Goal: Information Seeking & Learning: Learn about a topic

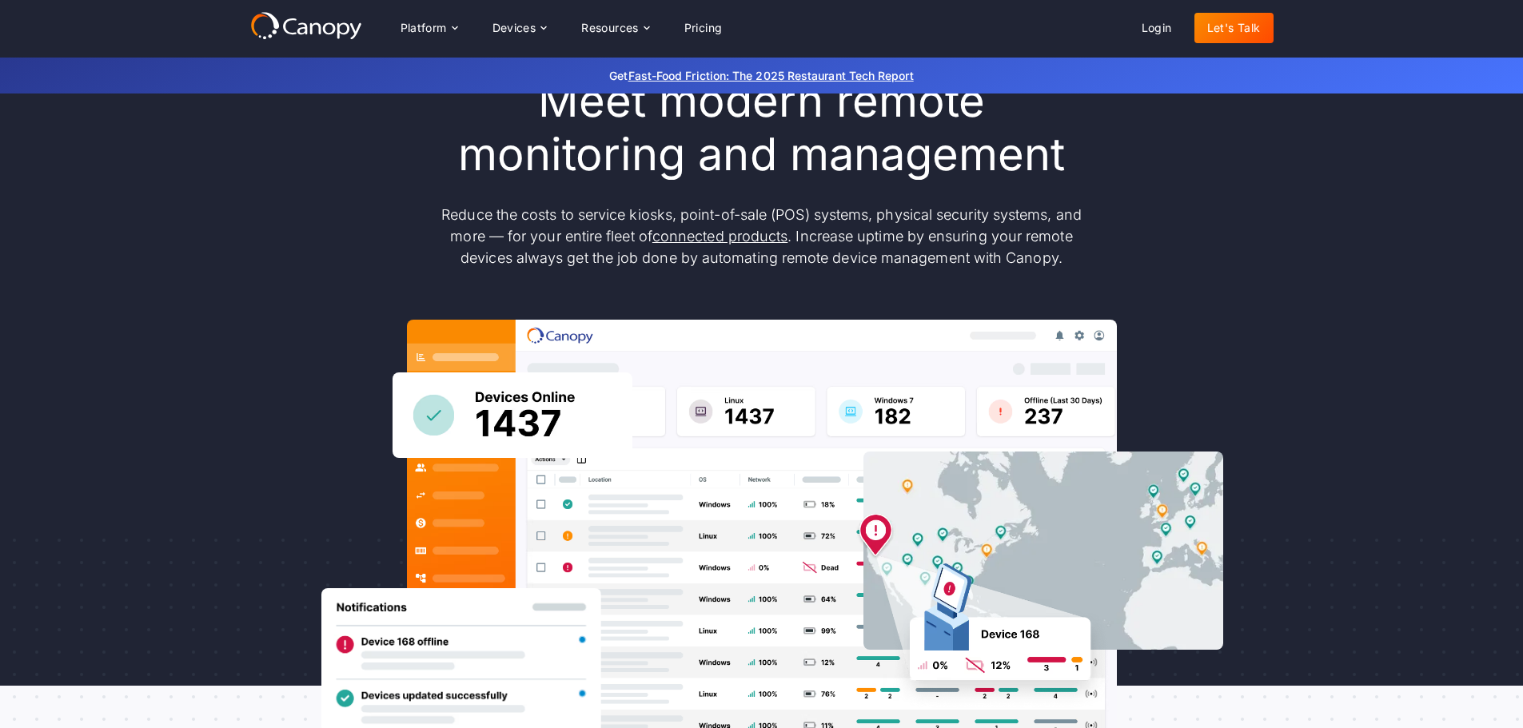
scroll to position [80, 0]
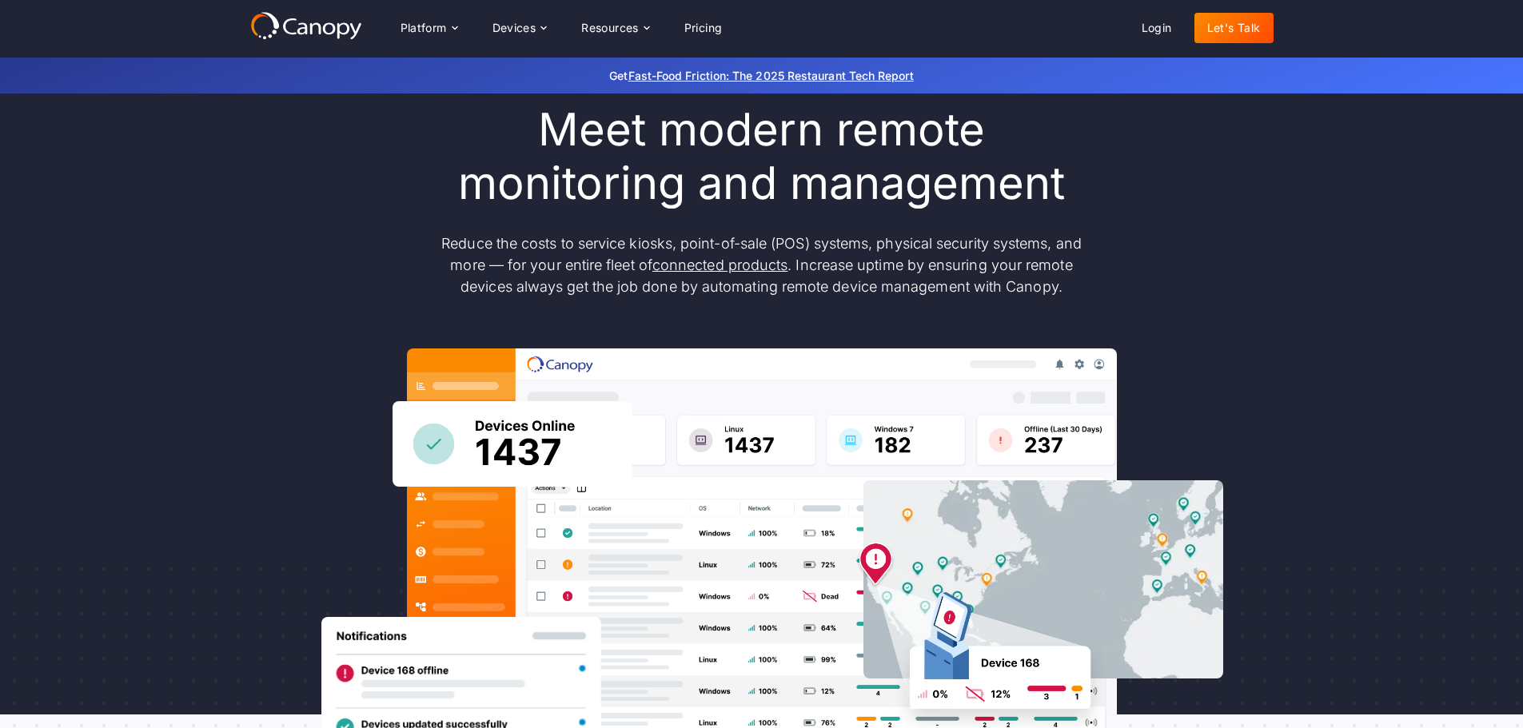
click at [1465, 260] on div "Meet modern remote monitoring and management Reduce the costs to service kiosks…" at bounding box center [761, 444] width 1523 height 861
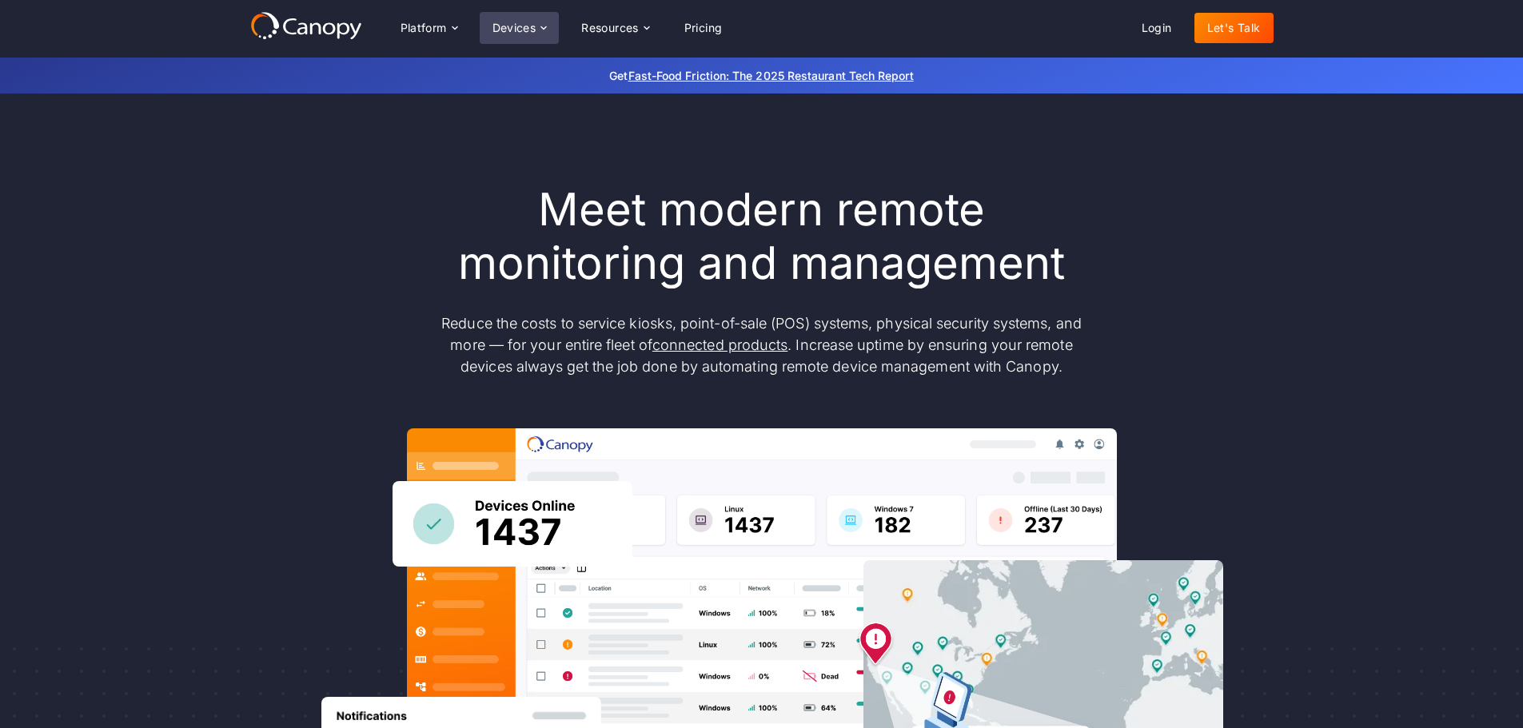
click at [524, 34] on div "Devices" at bounding box center [520, 28] width 80 height 32
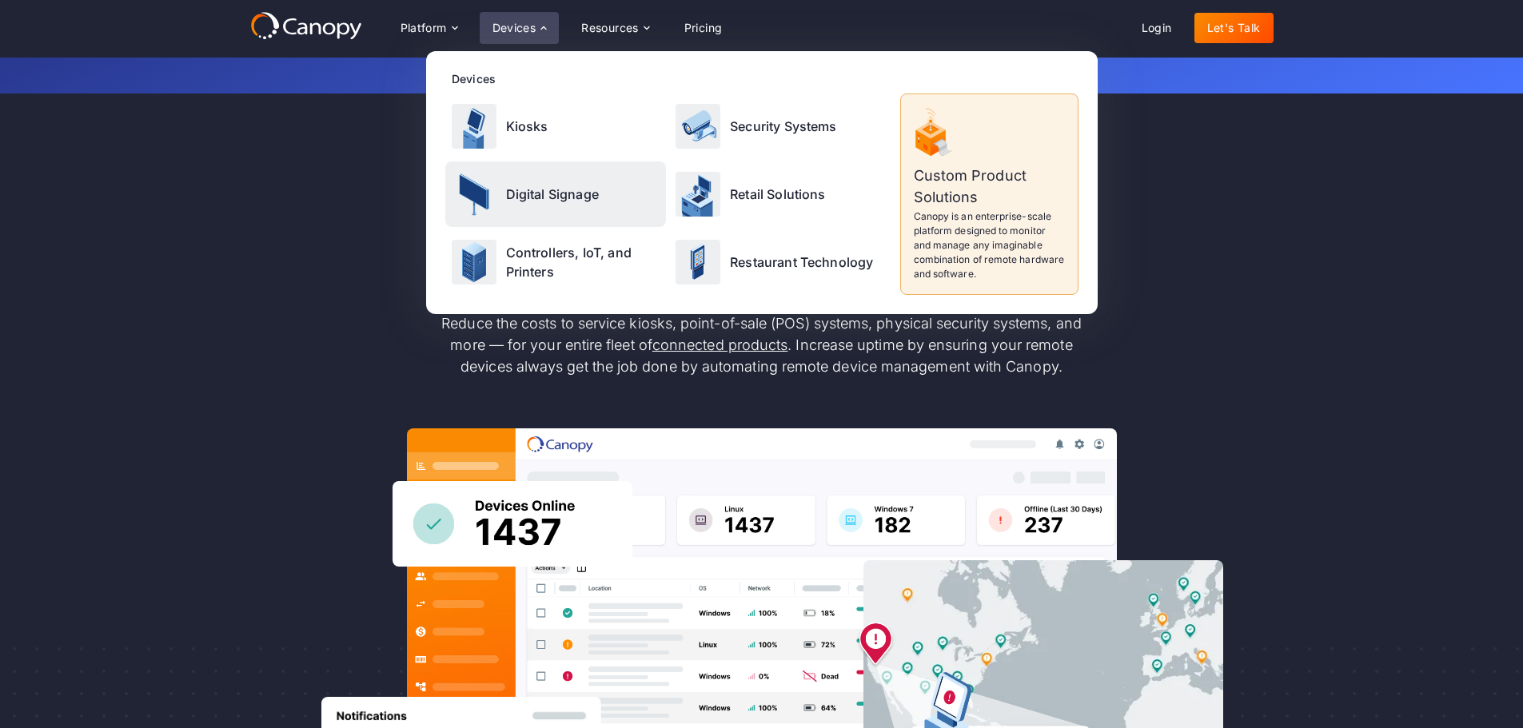
click at [548, 201] on p "Digital Signage" at bounding box center [552, 194] width 93 height 19
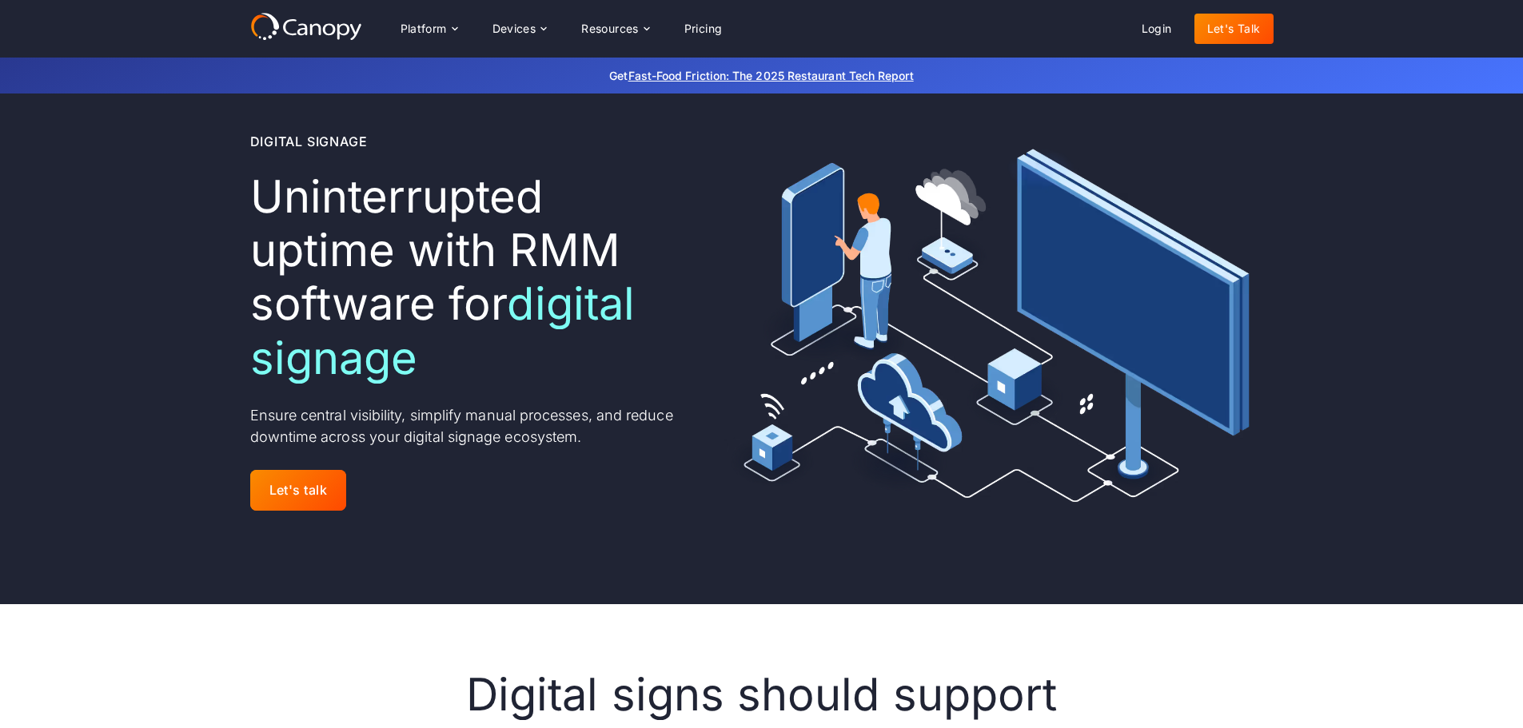
scroll to position [80, 0]
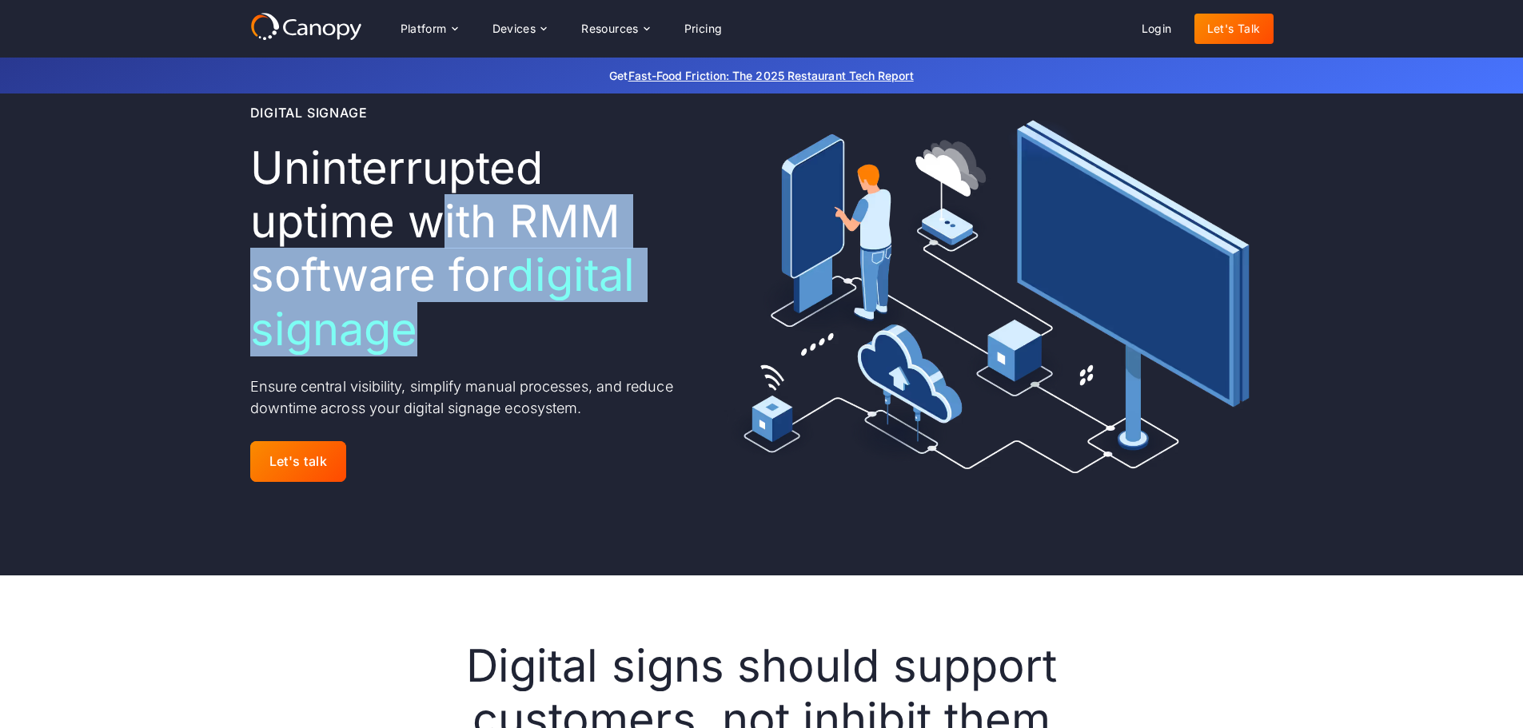
drag, startPoint x: 435, startPoint y: 209, endPoint x: 569, endPoint y: 329, distance: 180.6
click at [570, 329] on h1 "Uninterrupted uptime with RMM software for digital signage" at bounding box center [467, 249] width 434 height 215
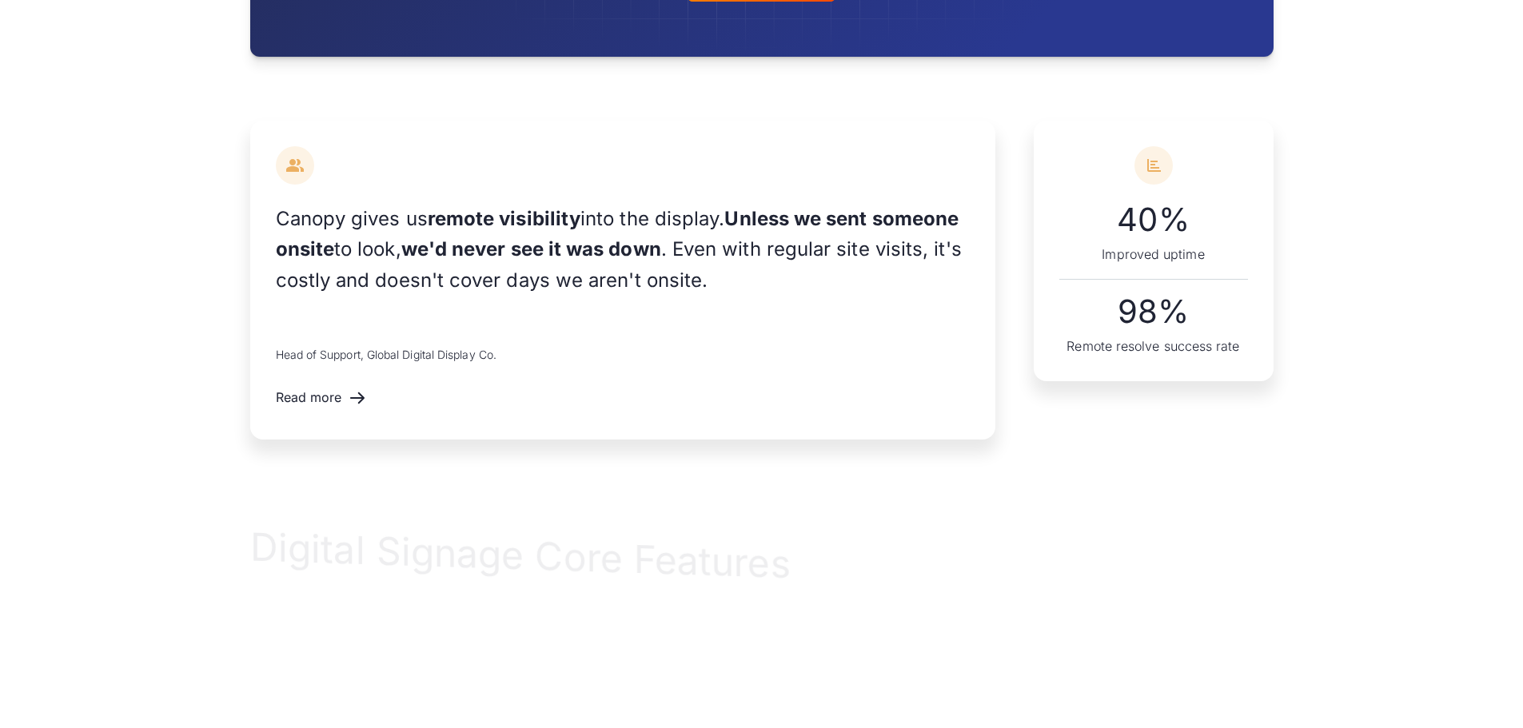
scroll to position [1599, 0]
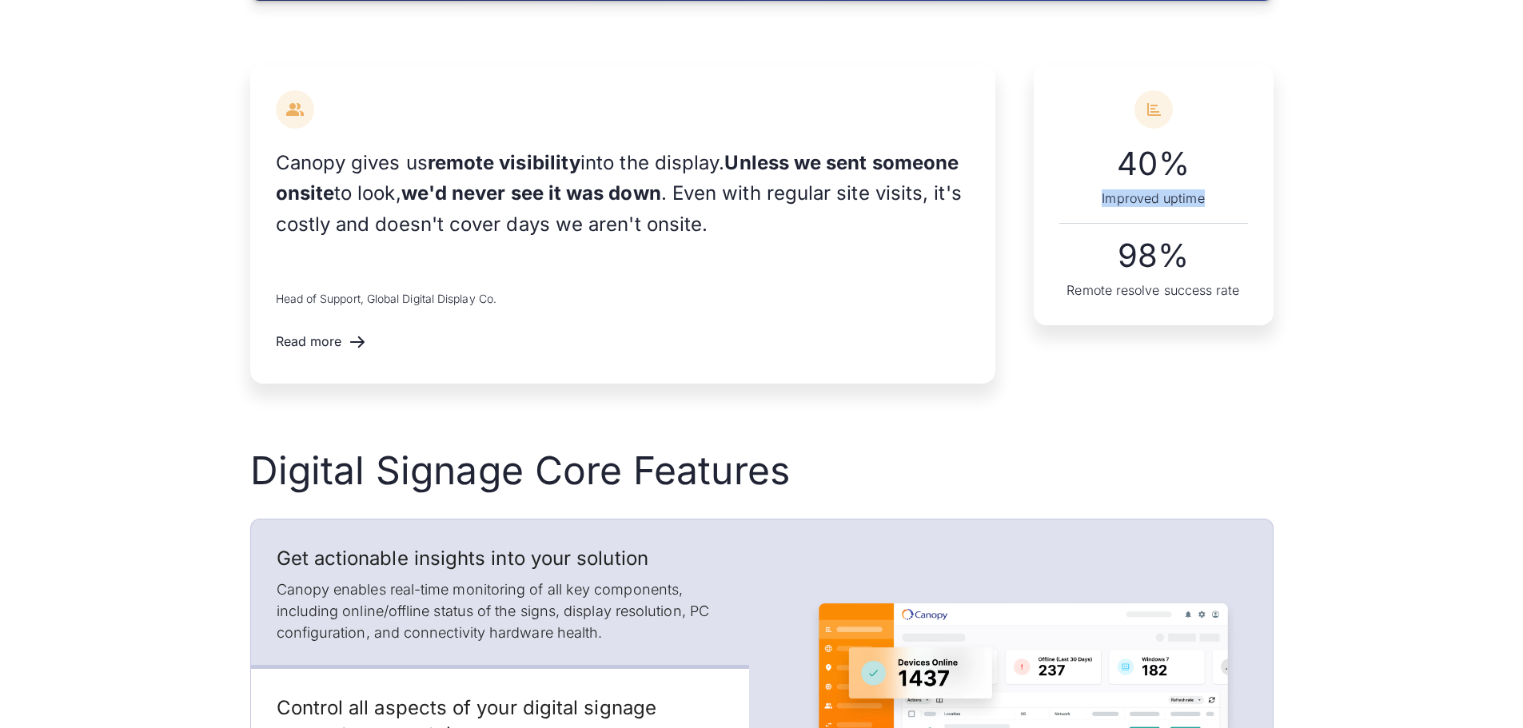
drag, startPoint x: 1103, startPoint y: 188, endPoint x: 1220, endPoint y: 190, distance: 116.7
click at [1220, 190] on div "40% Improved uptime" at bounding box center [1153, 177] width 189 height 59
click at [1220, 190] on div "Improved uptime" at bounding box center [1153, 198] width 189 height 18
drag, startPoint x: 1097, startPoint y: 262, endPoint x: 1244, endPoint y: 293, distance: 150.4
click at [1244, 293] on div "98% Remote resolve success rate" at bounding box center [1153, 269] width 189 height 59
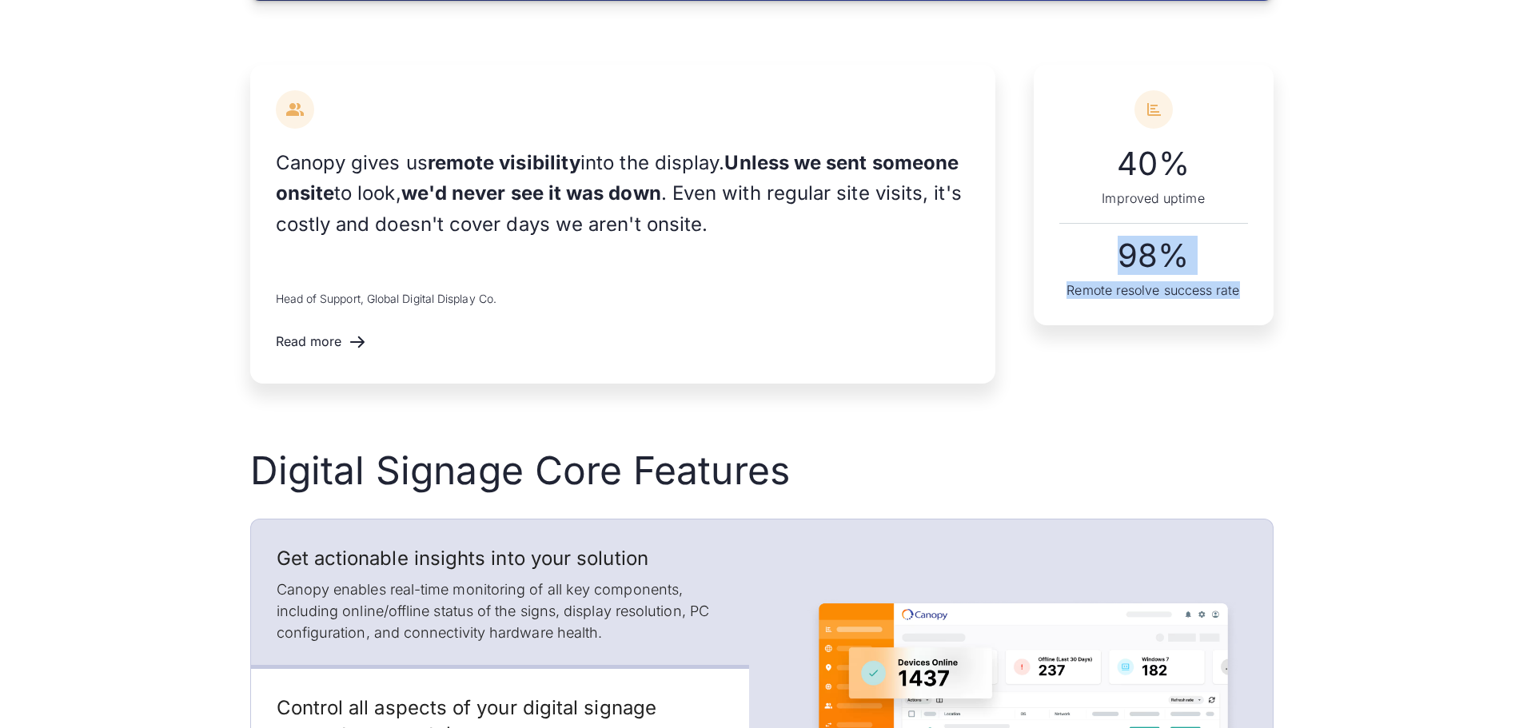
click at [1244, 293] on div "Remote resolve success rate" at bounding box center [1153, 290] width 189 height 18
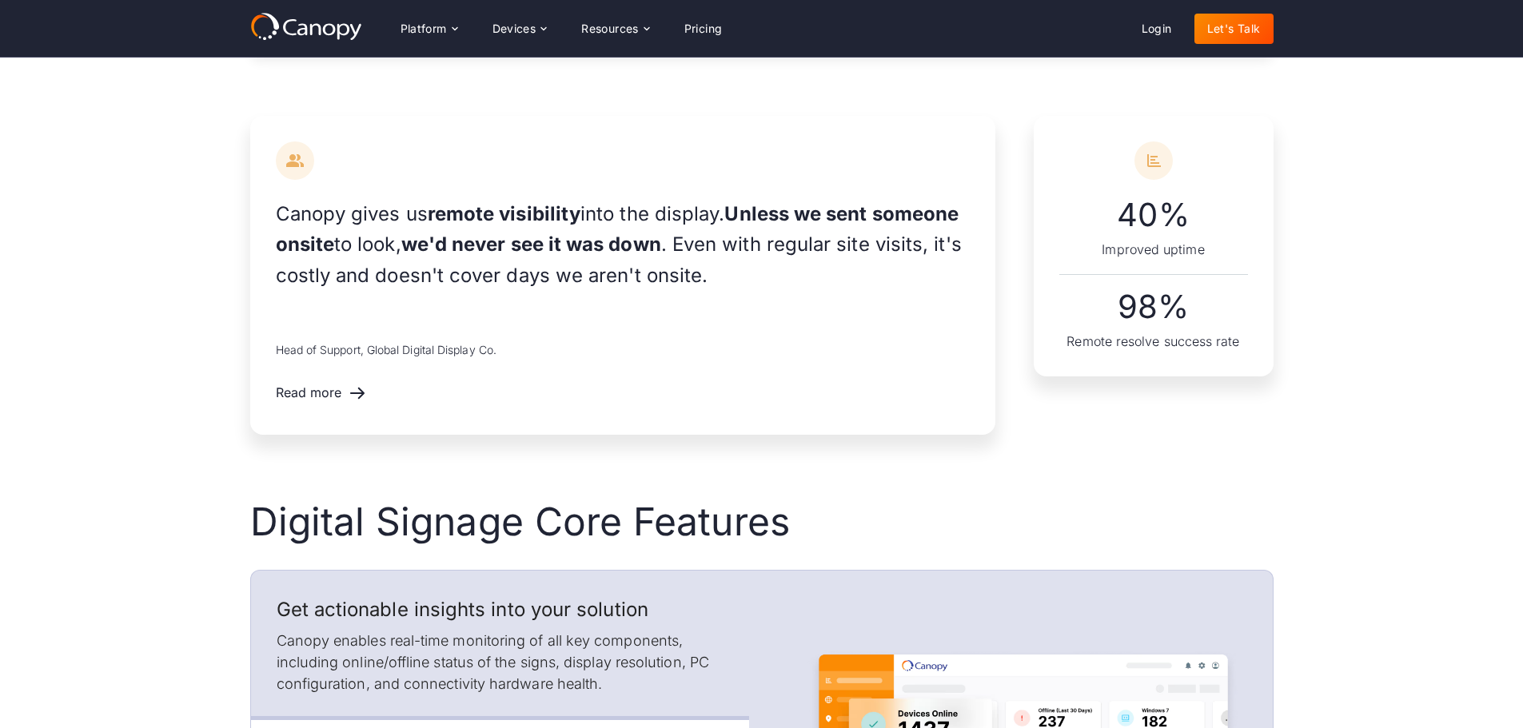
scroll to position [1519, 0]
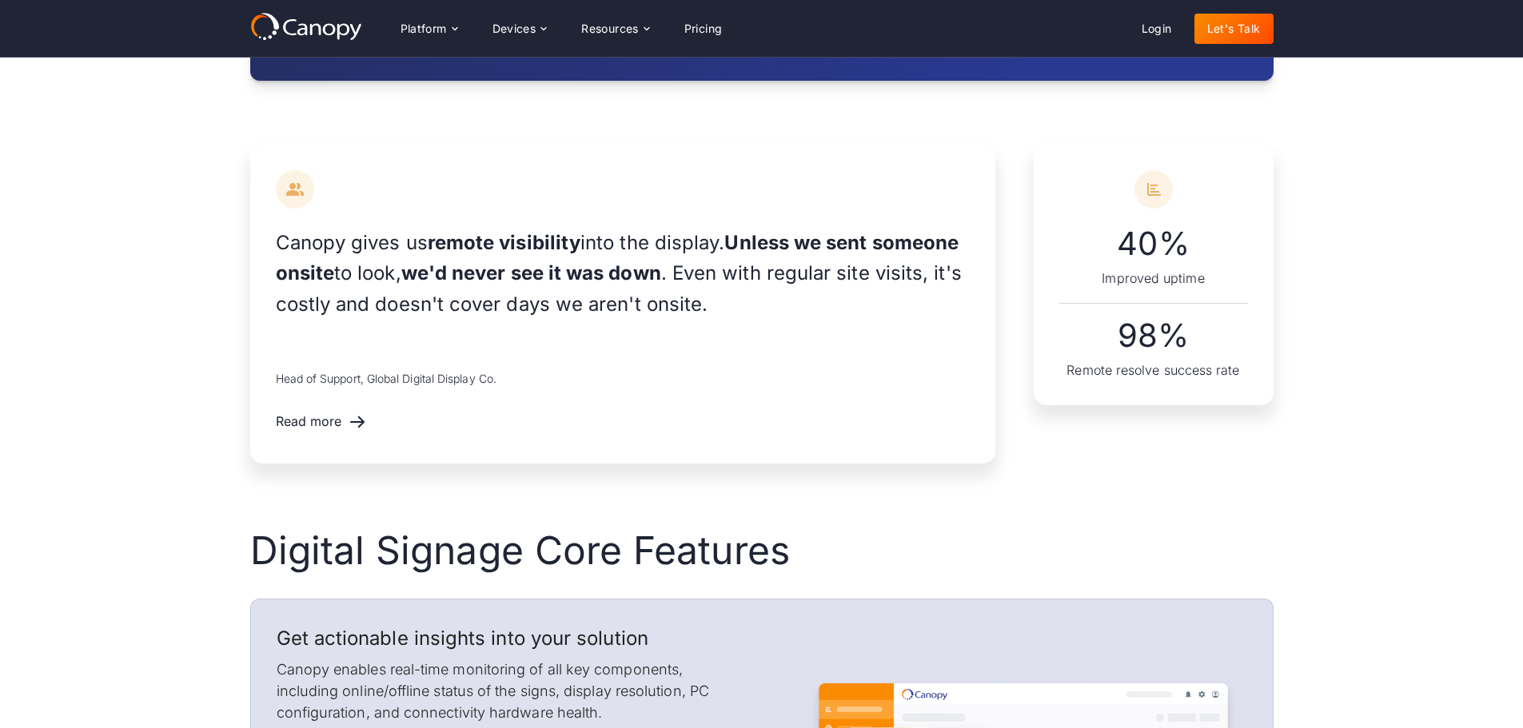
click at [1001, 494] on div "Canopy gives us remote visibility into the display. Unless we sent someone onsi…" at bounding box center [761, 304] width 1023 height 447
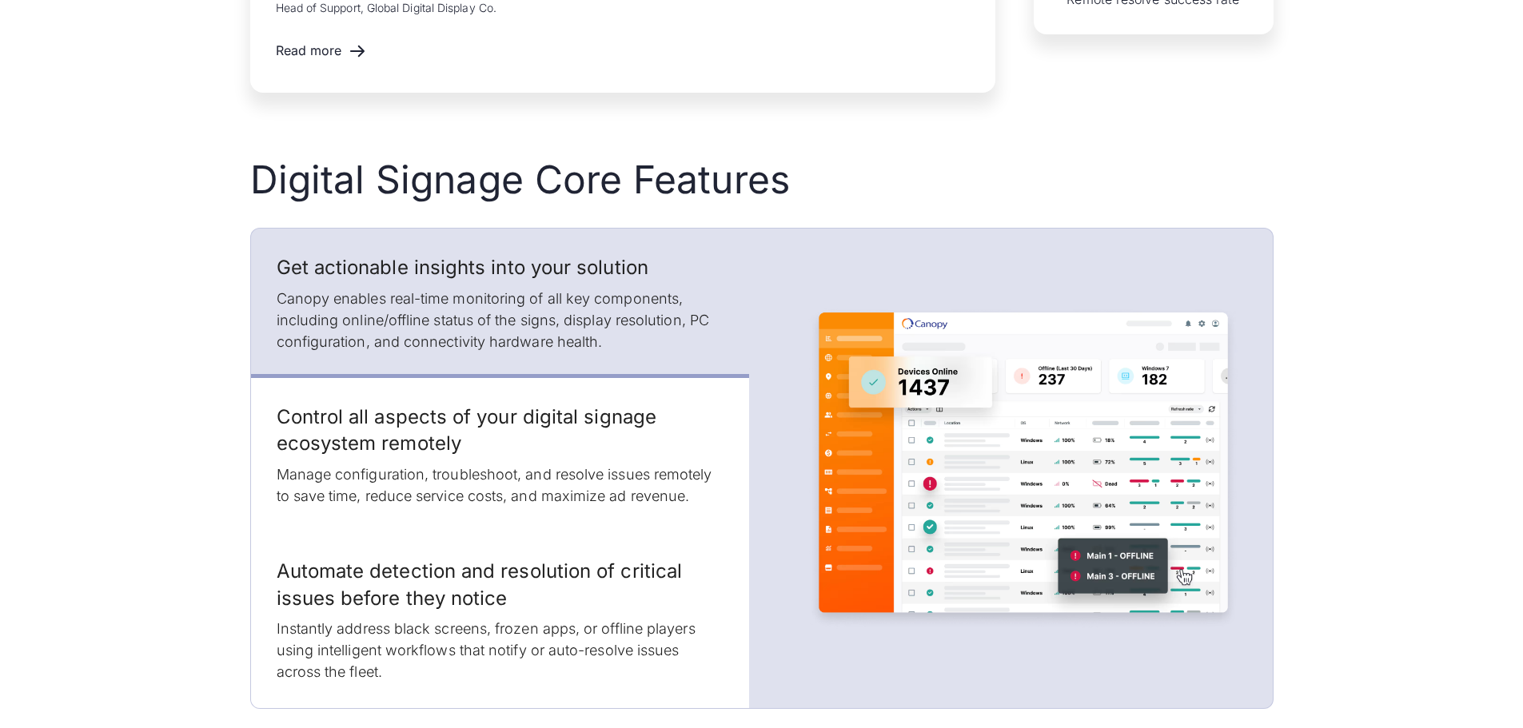
scroll to position [1919, 0]
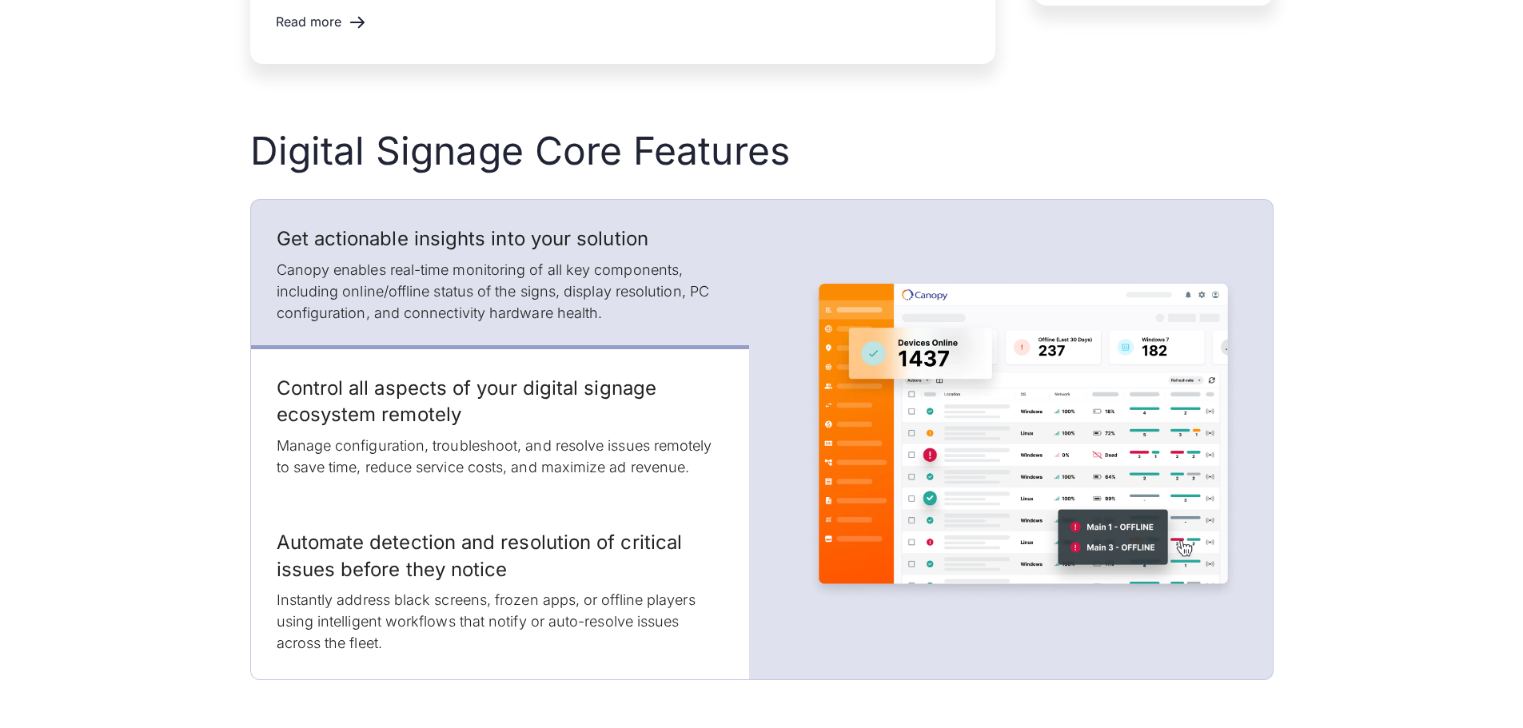
click at [1183, 466] on img at bounding box center [1023, 440] width 432 height 432
click at [1347, 313] on div "Digital Signage Core Features Get actionable insights into your solution Canopy…" at bounding box center [761, 404] width 1523 height 553
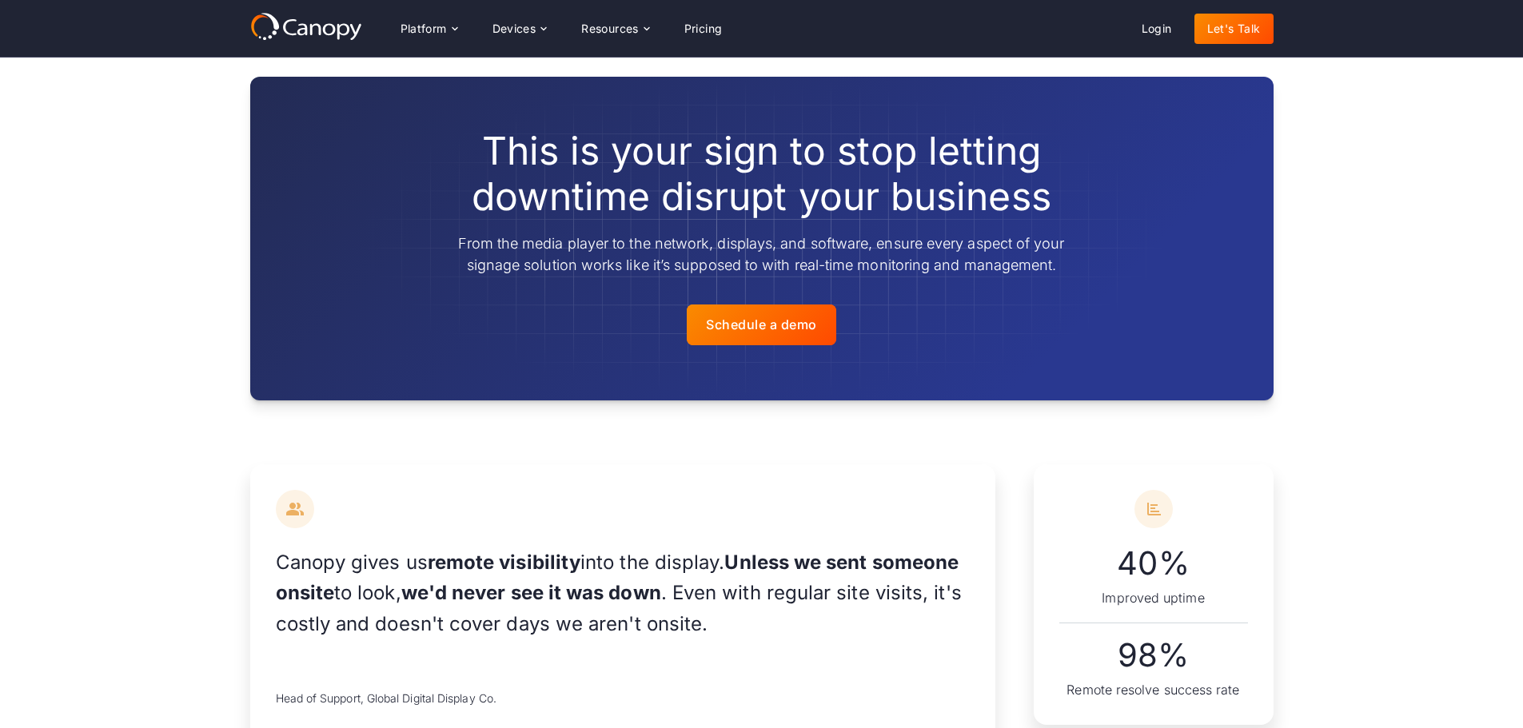
scroll to position [720, 0]
